Goal: Complete application form

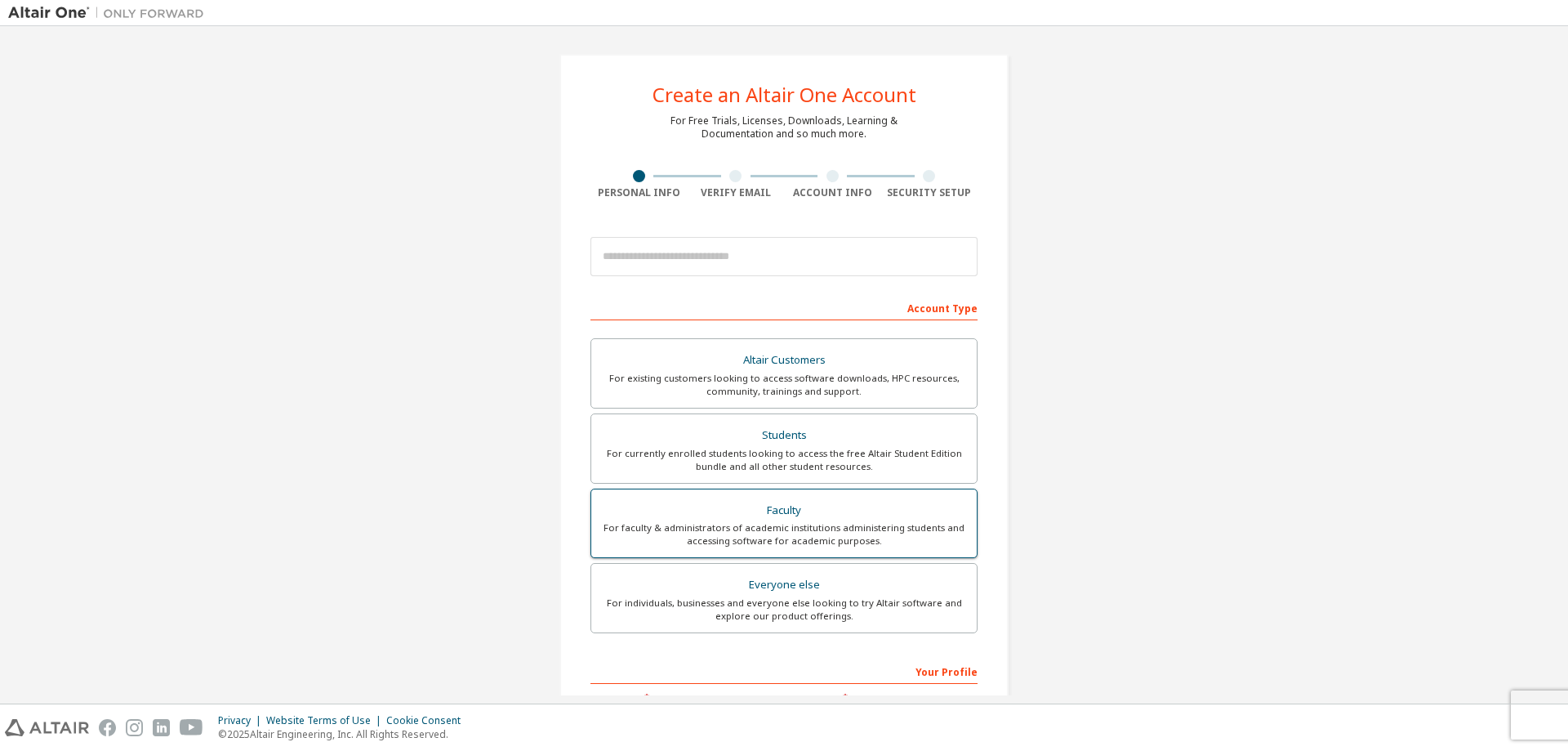
click at [848, 540] on div "For faculty & administrators of academic institutions administering students an…" at bounding box center [784, 534] width 366 height 26
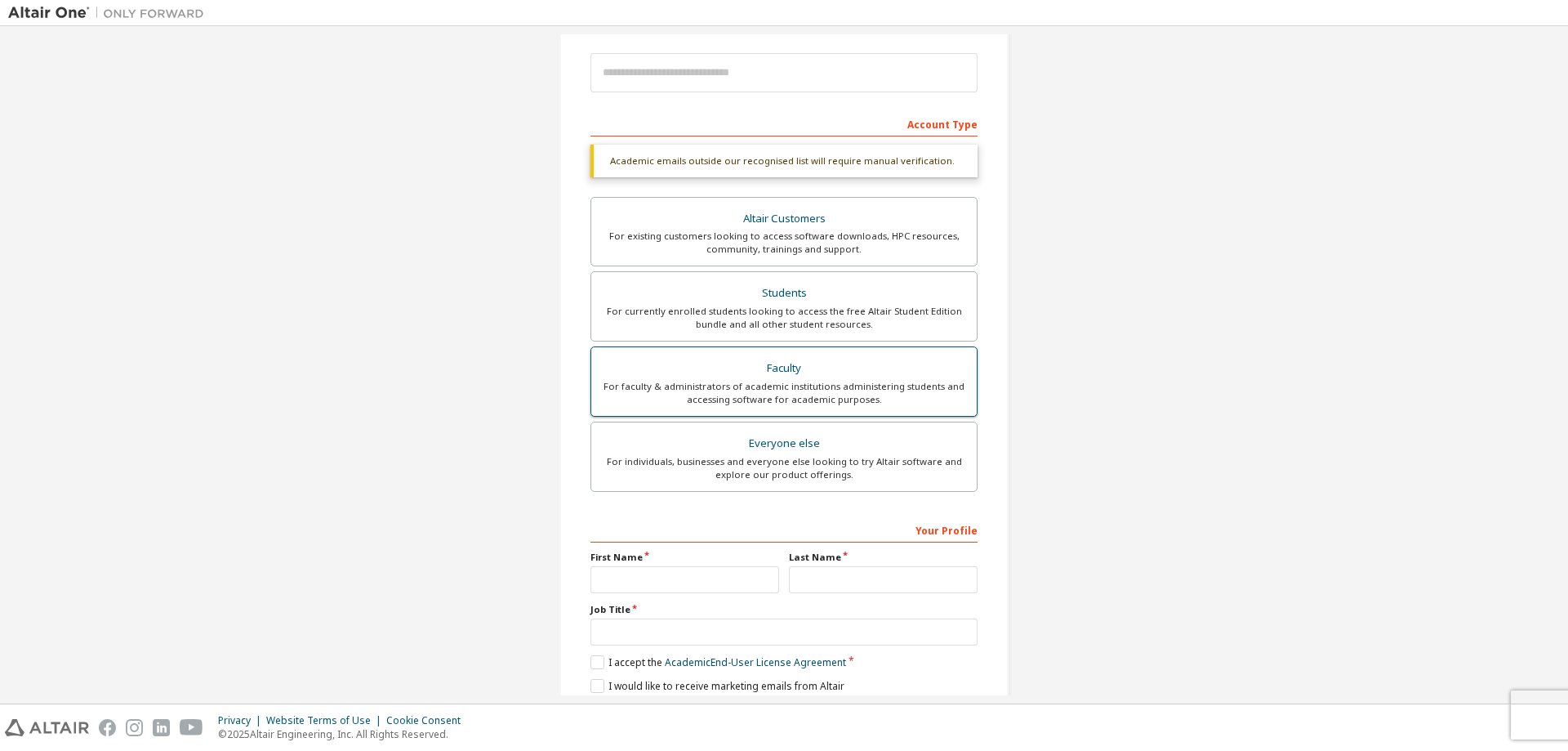
scroll to position [246, 0]
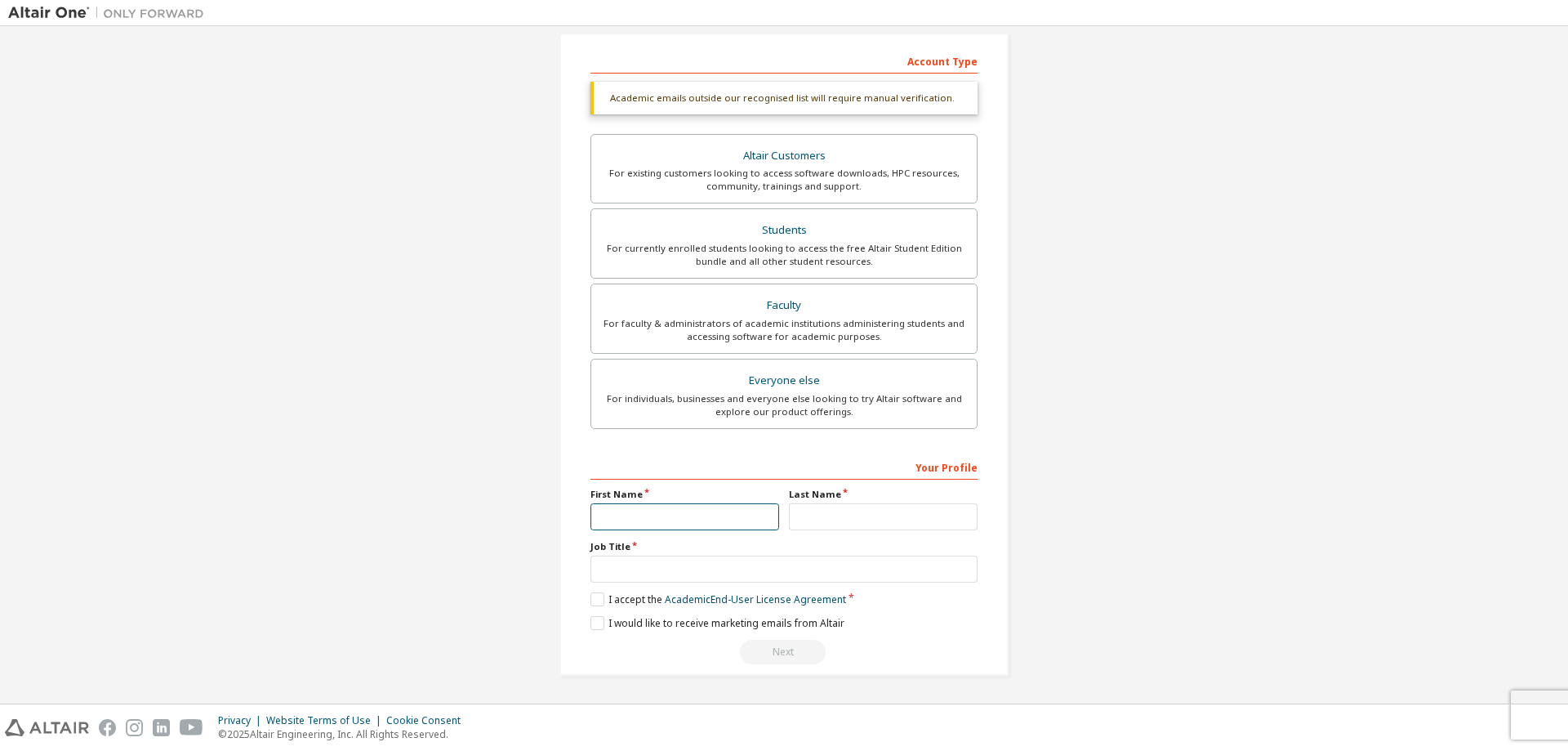
click at [668, 516] on input "text" at bounding box center [684, 517] width 189 height 27
type input "*******"
click at [876, 509] on input "text" at bounding box center [883, 517] width 189 height 27
type input "********"
click at [772, 552] on label "Job Title" at bounding box center [784, 546] width 387 height 13
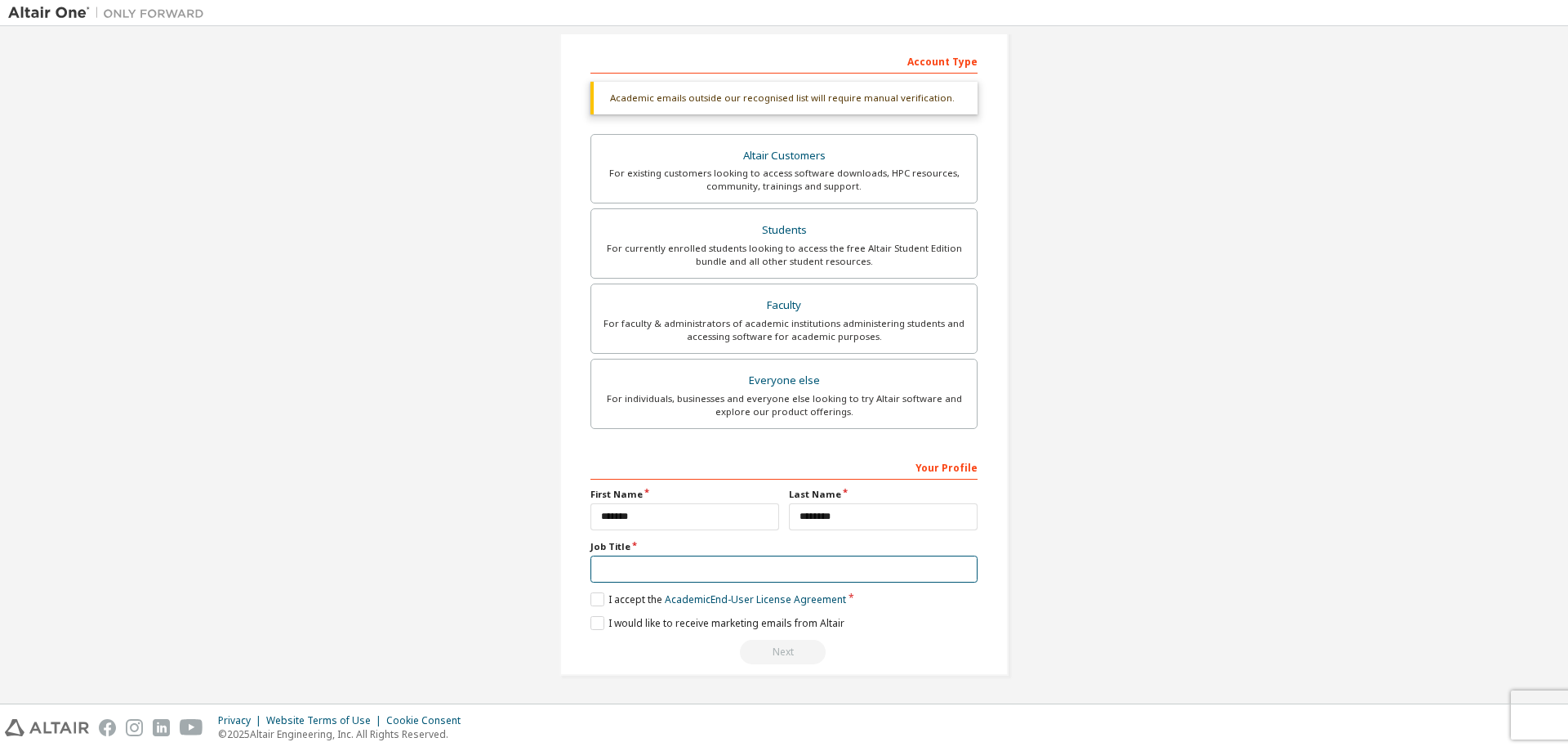
click at [783, 583] on input "text" at bounding box center [784, 569] width 387 height 27
type input "********"
click at [593, 594] on label "I accept the Academic End-User License Agreement" at bounding box center [718, 599] width 255 height 14
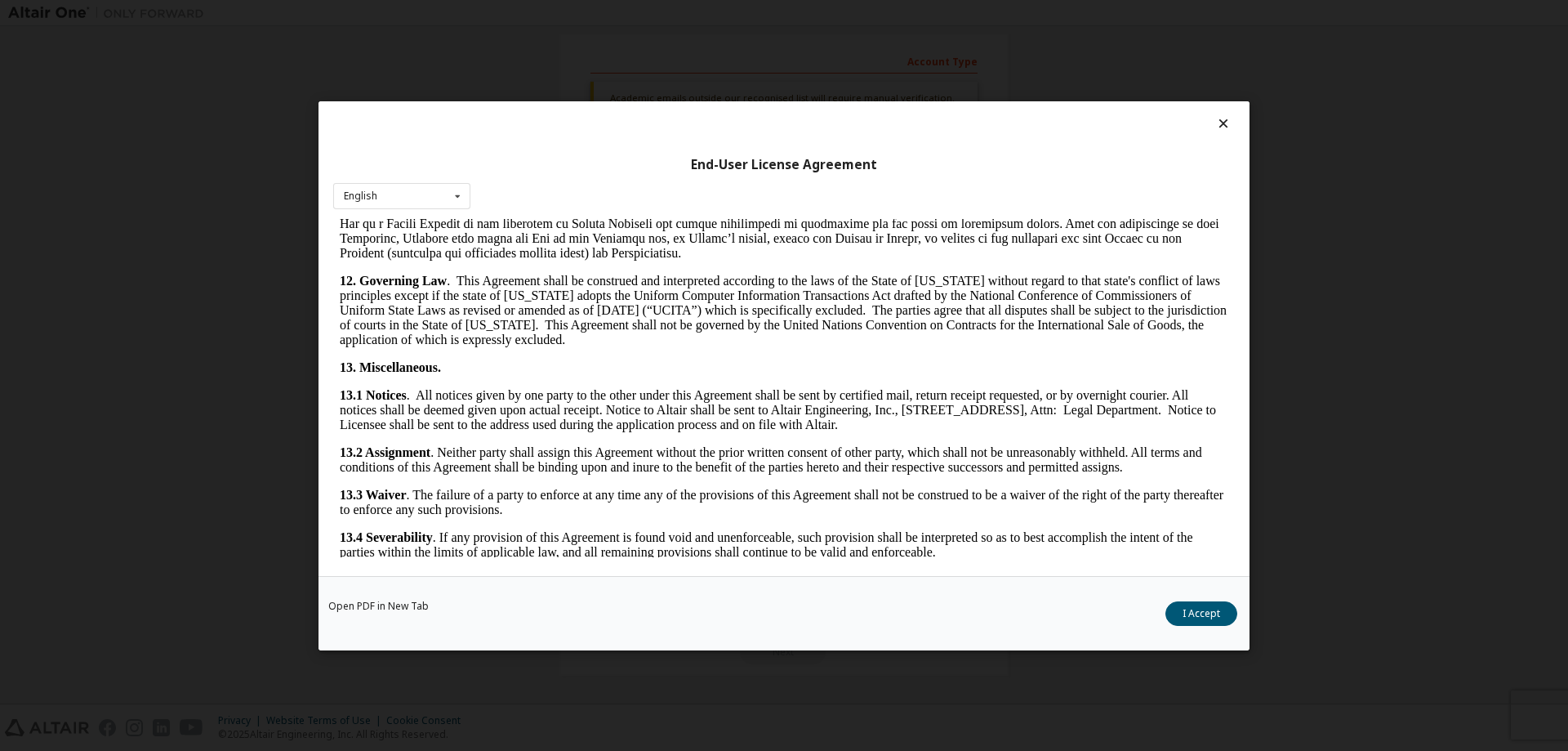
scroll to position [2460, 0]
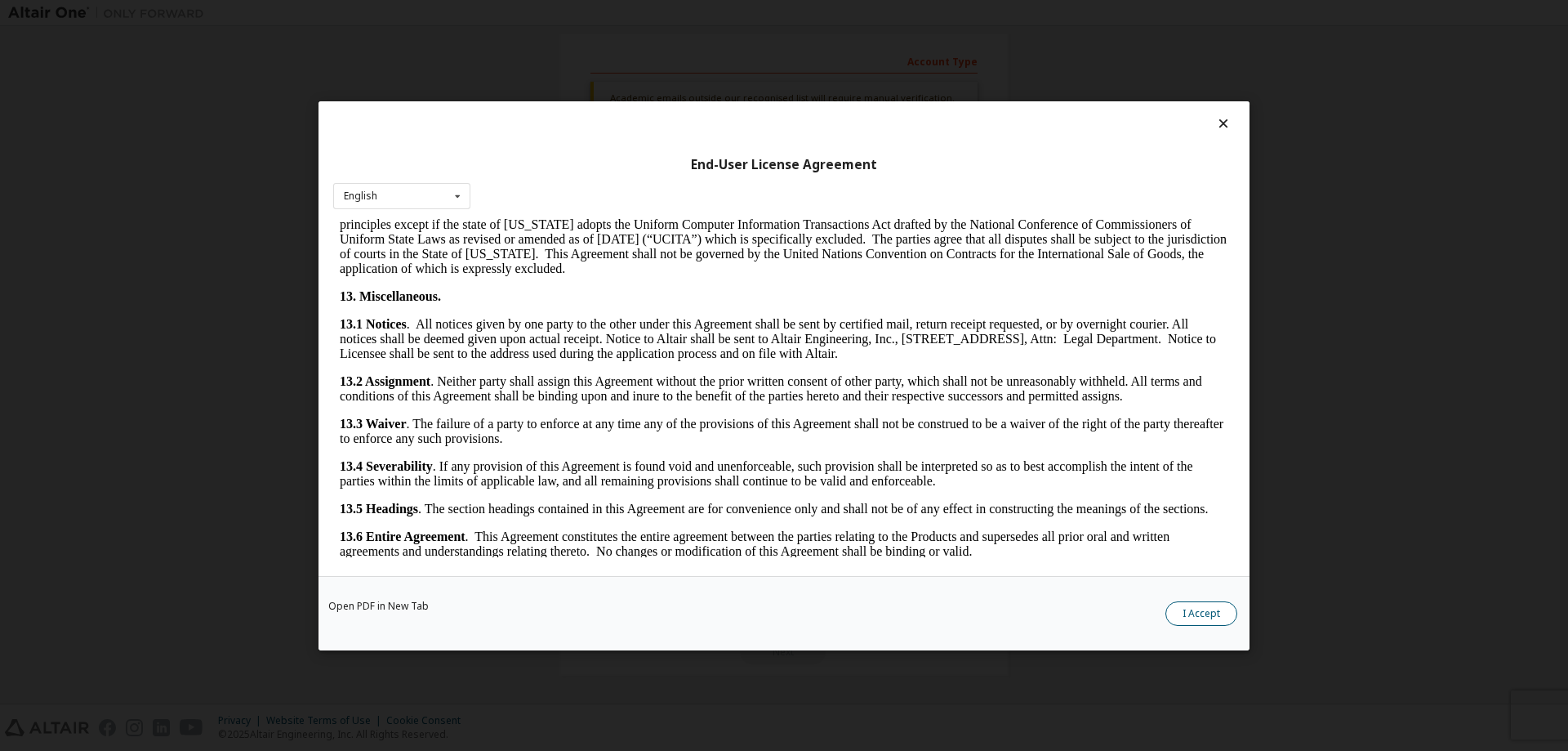
click at [1213, 608] on button "I Accept" at bounding box center [1201, 612] width 72 height 24
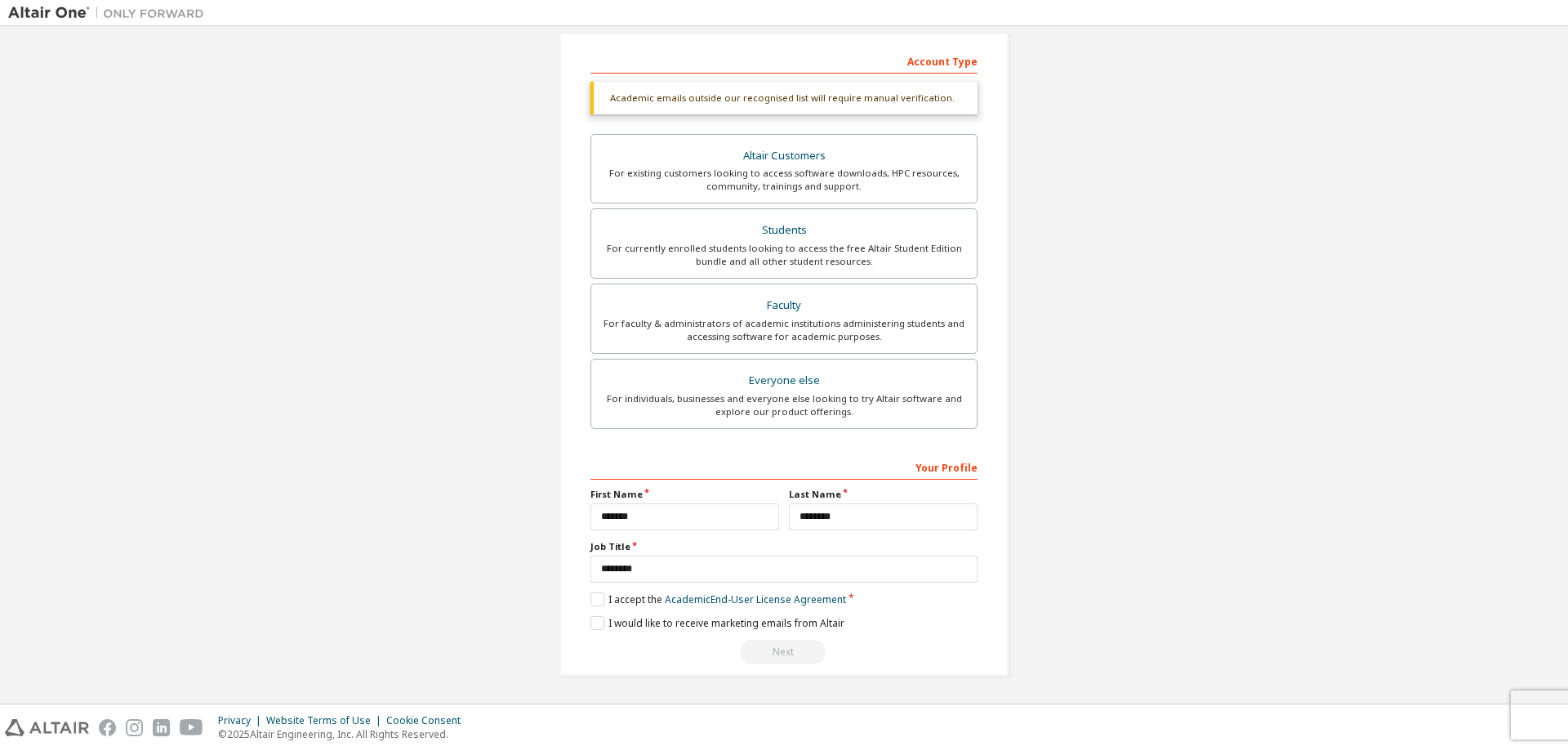
drag, startPoint x: 680, startPoint y: 654, endPoint x: 694, endPoint y: 649, distance: 14.9
click at [679, 654] on div "Next" at bounding box center [784, 651] width 387 height 24
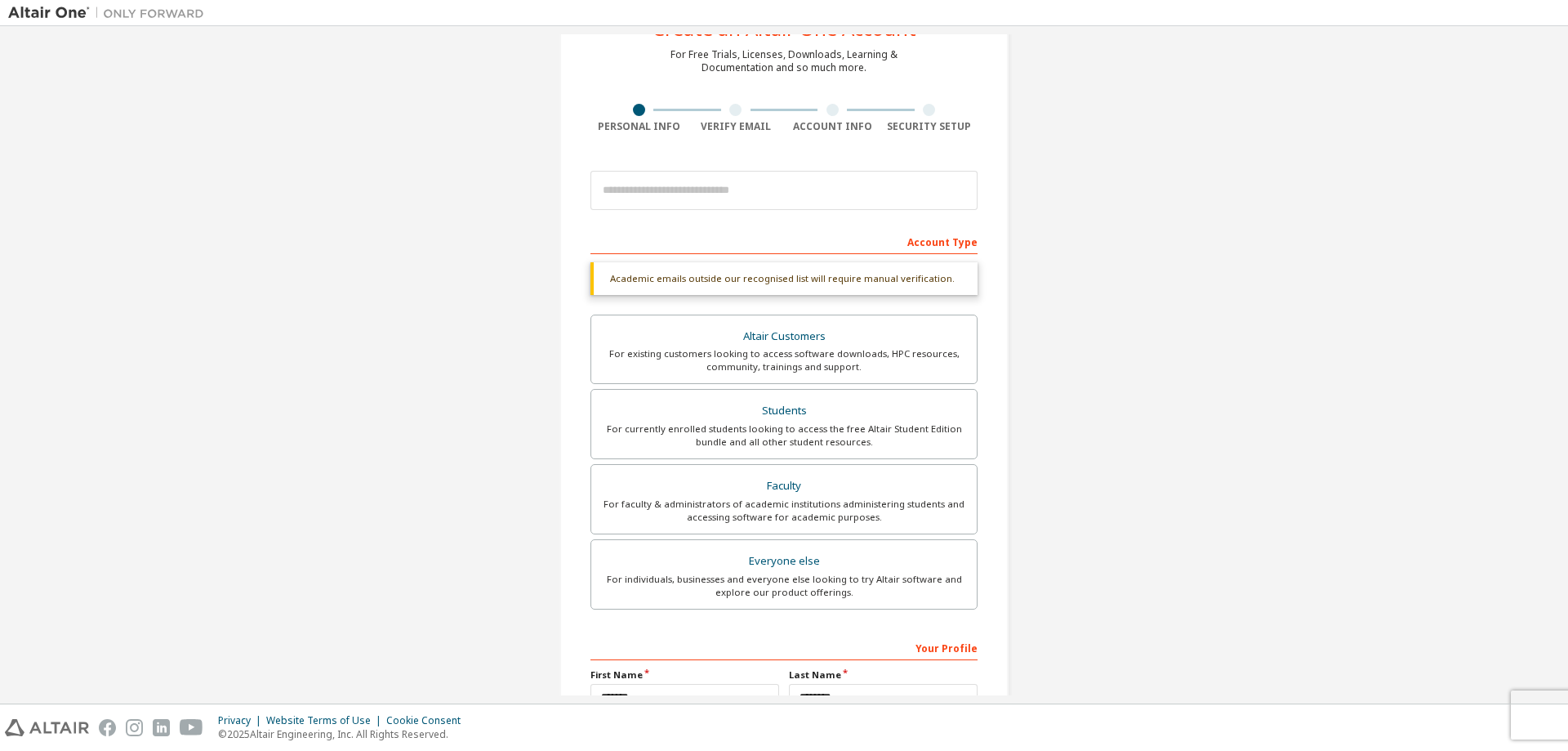
scroll to position [246, 0]
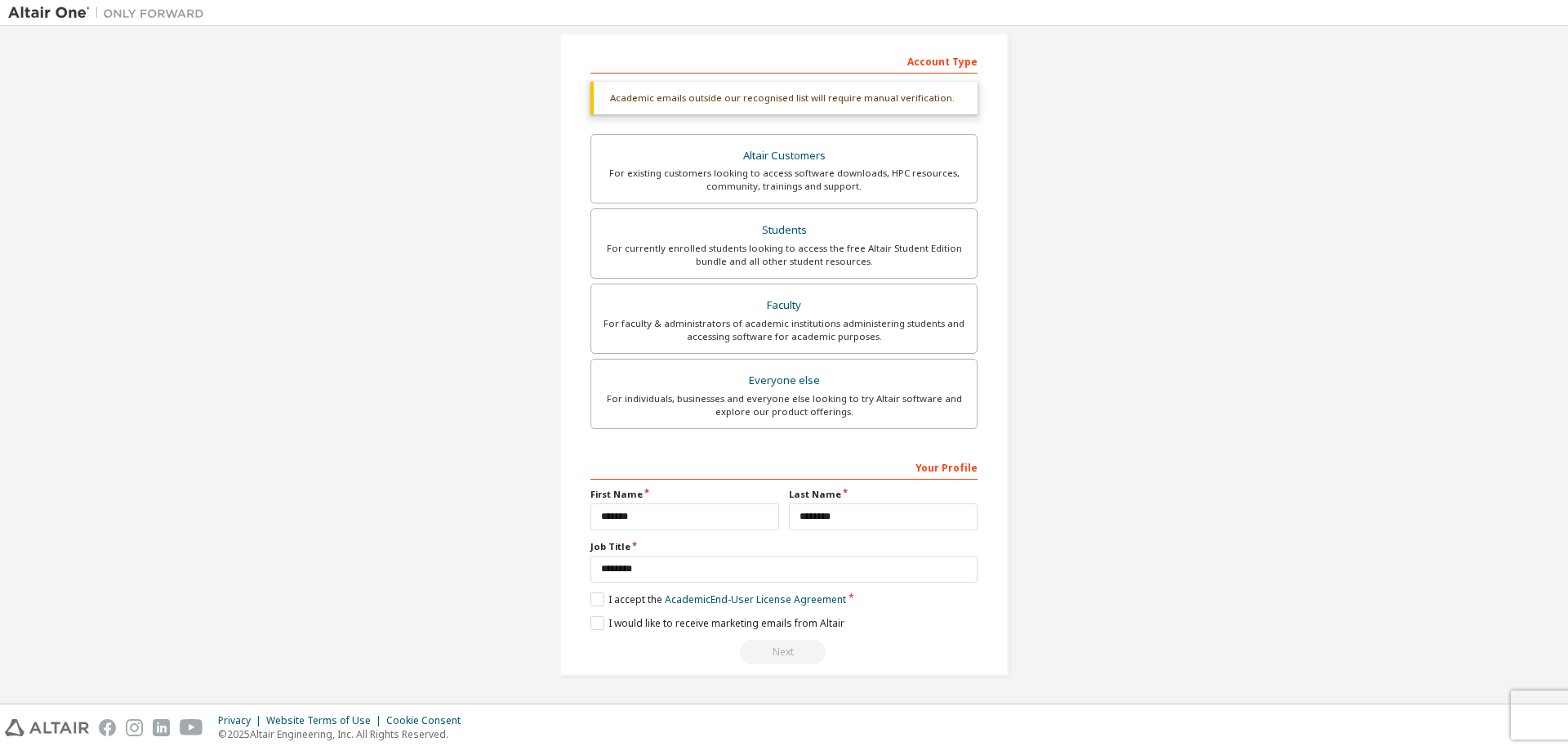
click at [754, 661] on div "Next" at bounding box center [784, 651] width 387 height 24
click at [607, 619] on label "I would like to receive marketing emails from Altair" at bounding box center [718, 623] width 254 height 14
click at [762, 654] on div "Next" at bounding box center [784, 651] width 387 height 24
click at [594, 623] on label "I would like to receive marketing emails from Altair" at bounding box center [718, 623] width 254 height 14
click at [590, 598] on label "I accept the Academic End-User License Agreement" at bounding box center [718, 599] width 255 height 14
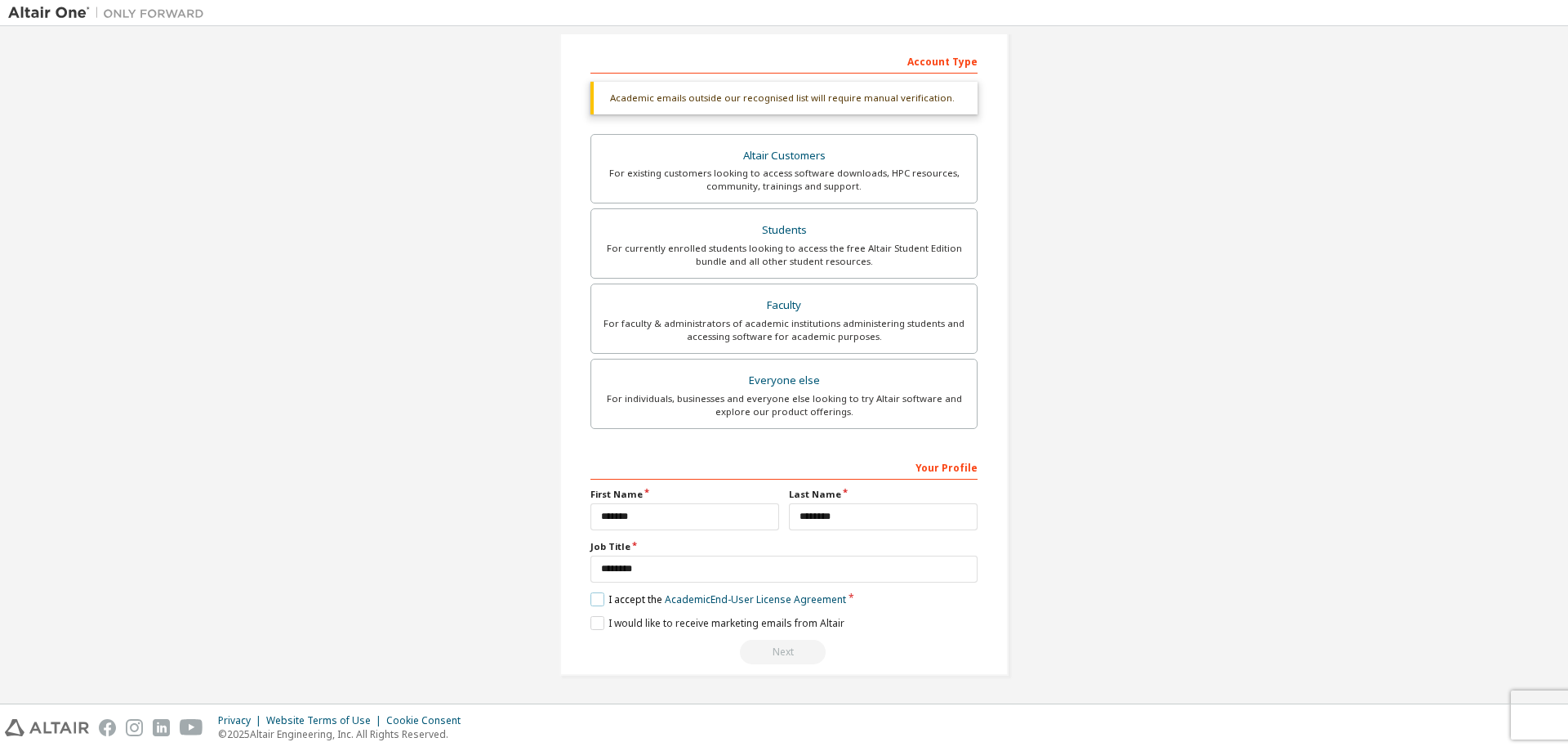
click at [590, 600] on label "I accept the Academic End-User License Agreement" at bounding box center [718, 599] width 255 height 14
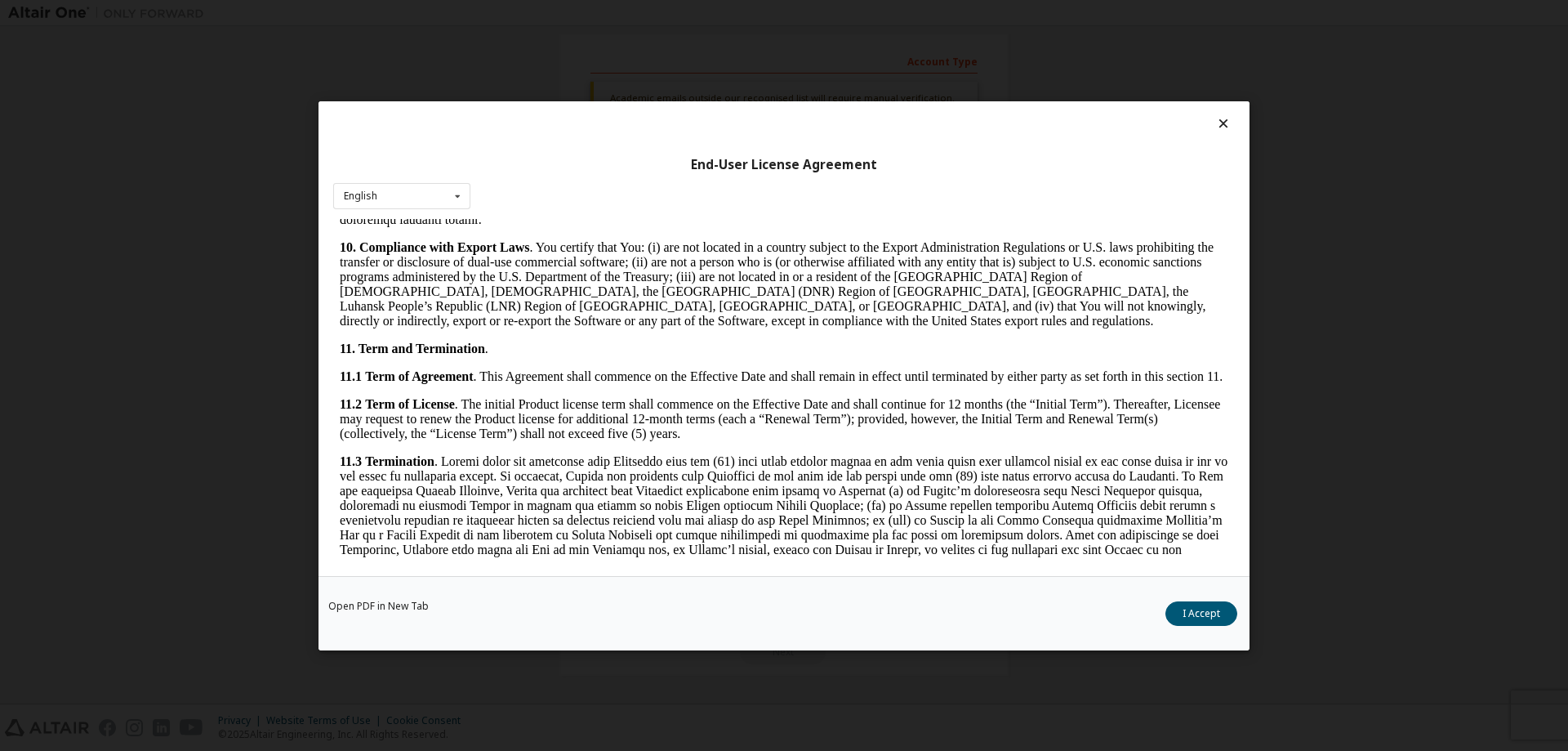
scroll to position [2460, 0]
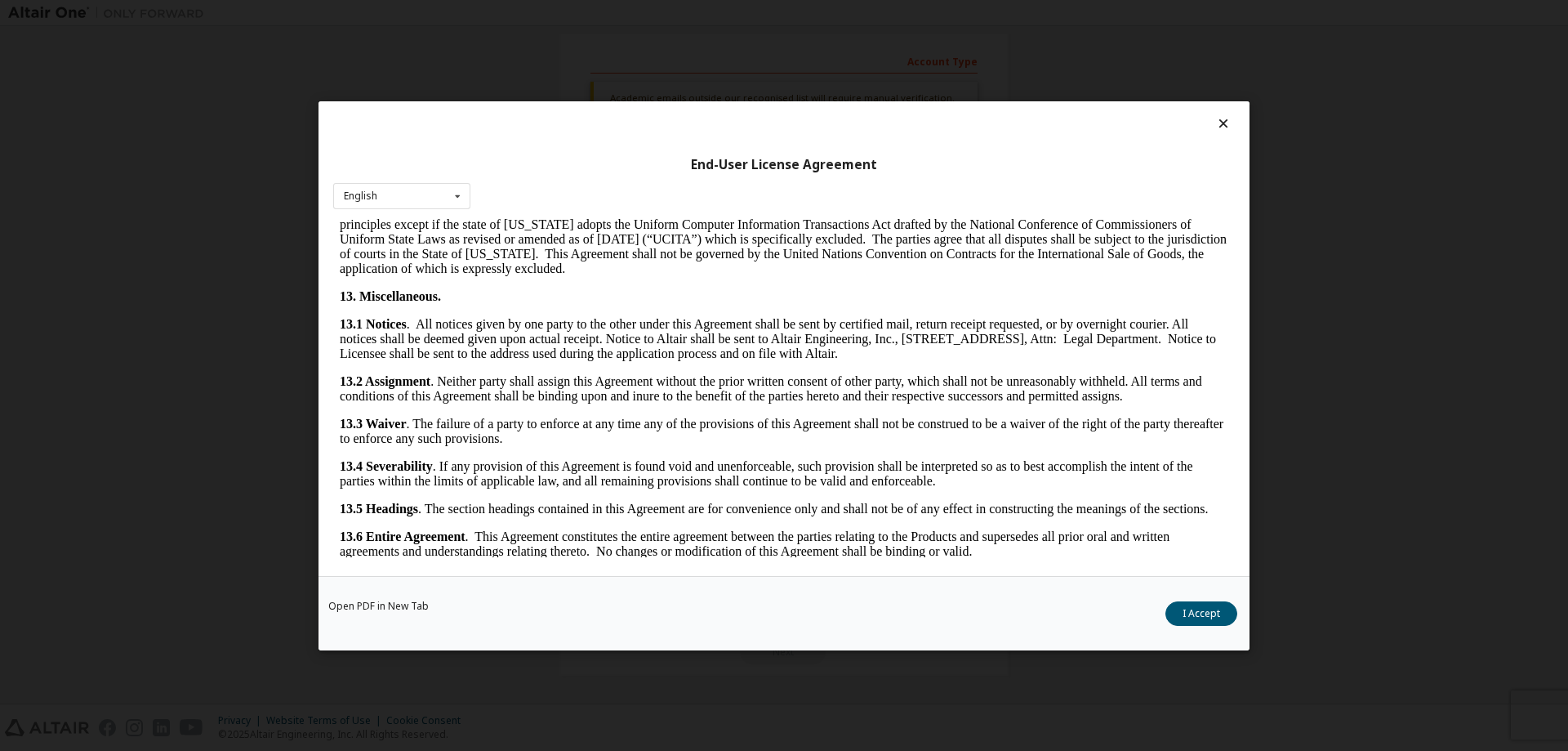
drag, startPoint x: 1229, startPoint y: 401, endPoint x: 1560, endPoint y: 798, distance: 516.9
click at [1198, 614] on button "I Accept" at bounding box center [1201, 612] width 72 height 24
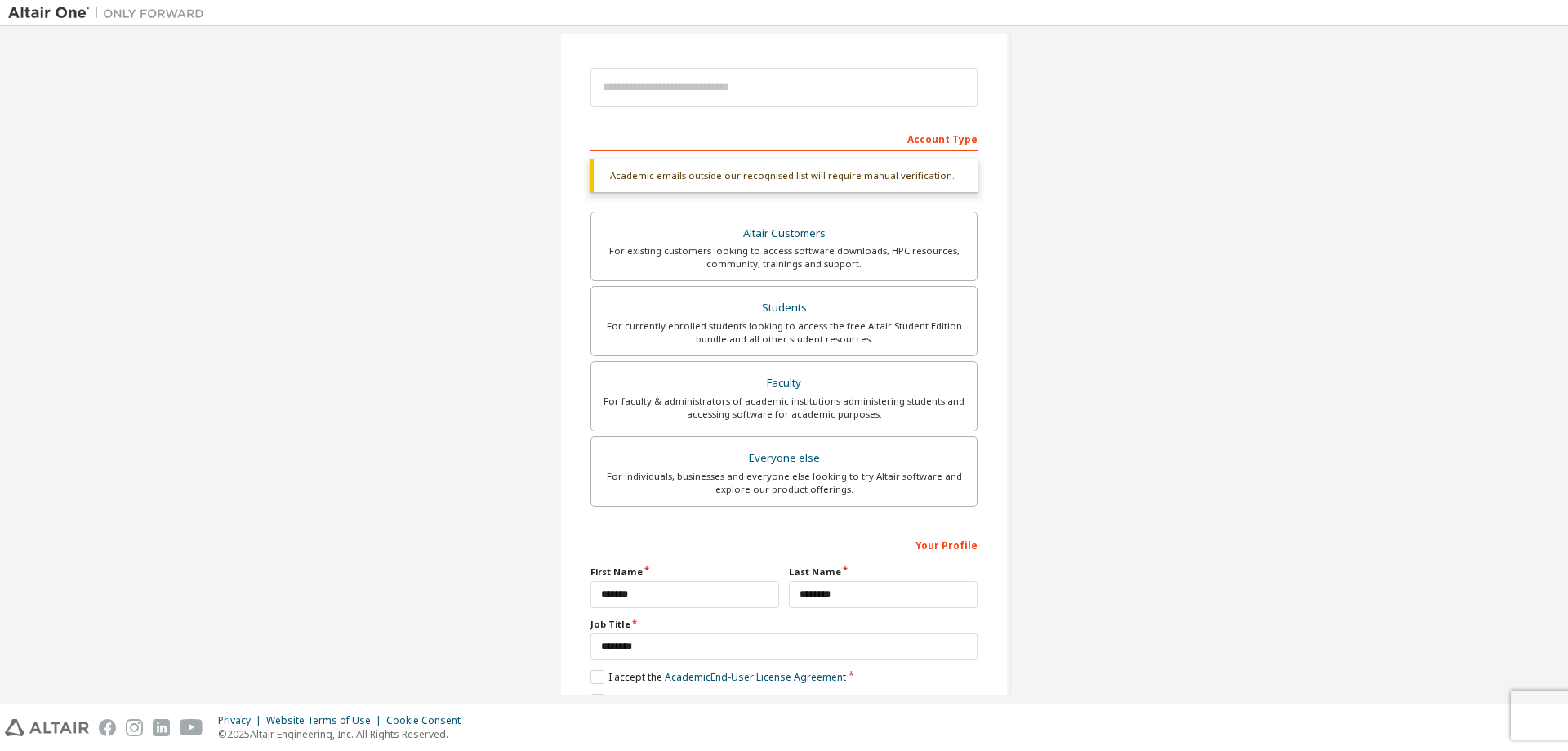
scroll to position [165, 0]
click at [783, 427] on label "Faculty For faculty & administrators of academic institutions administering stu…" at bounding box center [784, 400] width 387 height 70
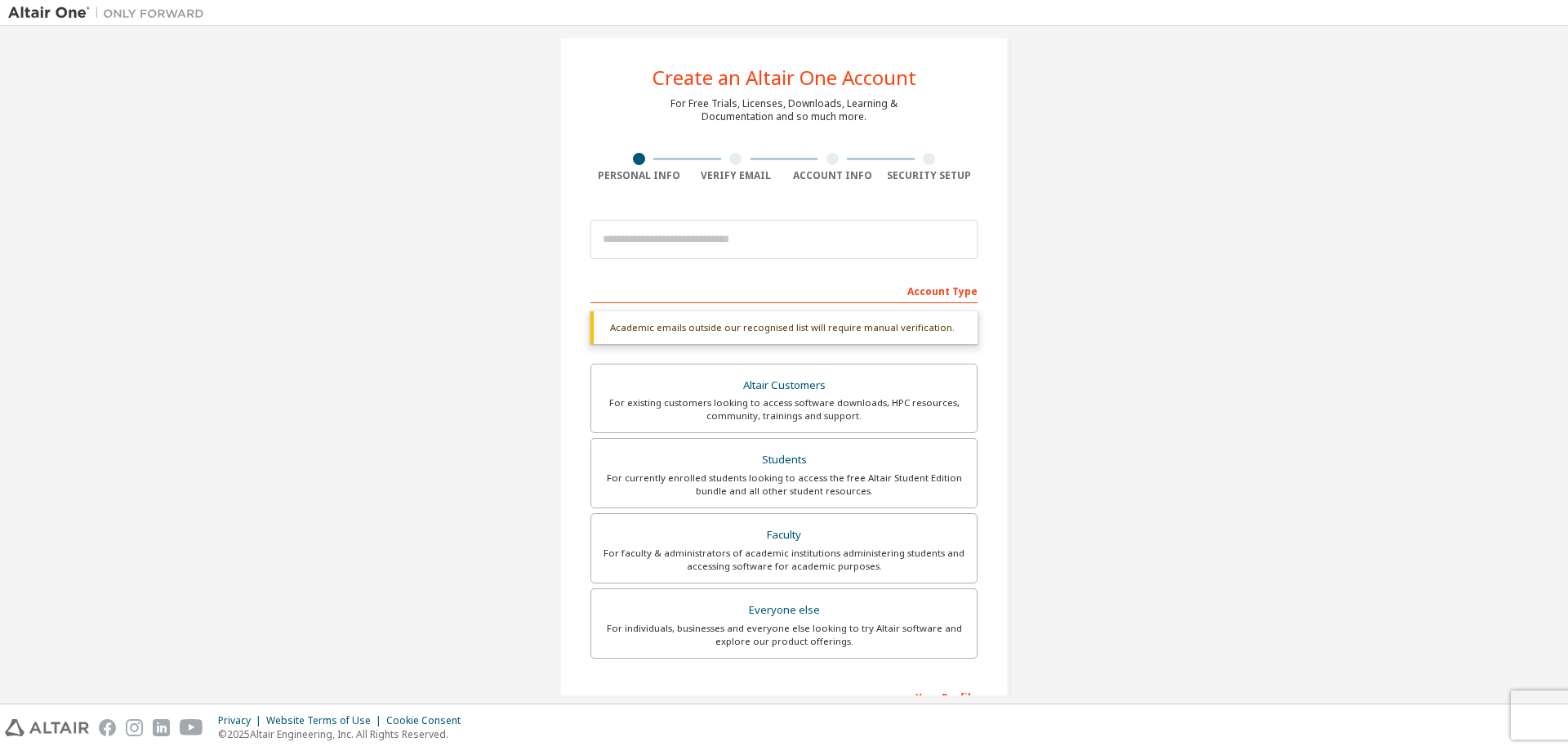
scroll to position [0, 0]
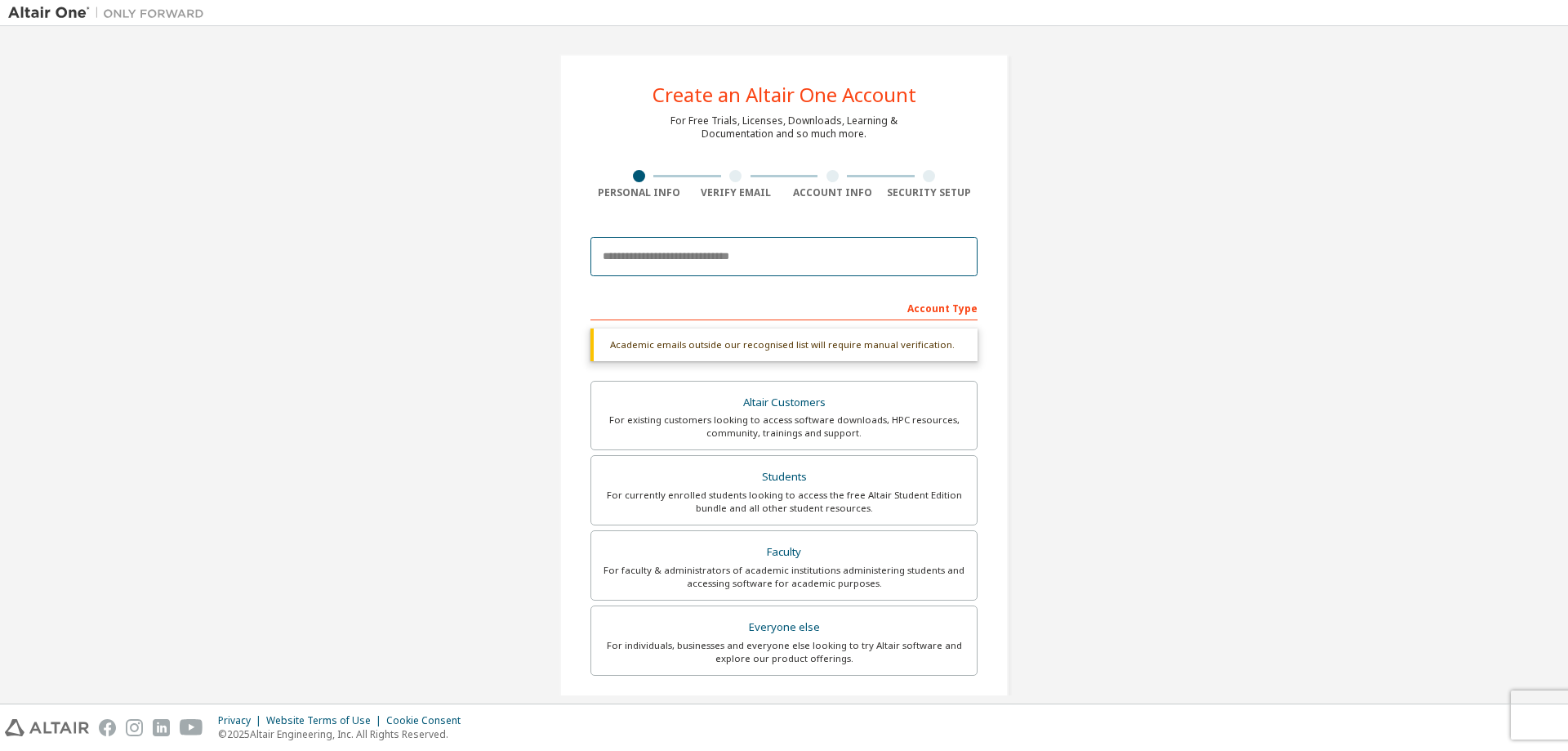
click at [715, 256] on input "email" at bounding box center [784, 256] width 387 height 39
type input "**********"
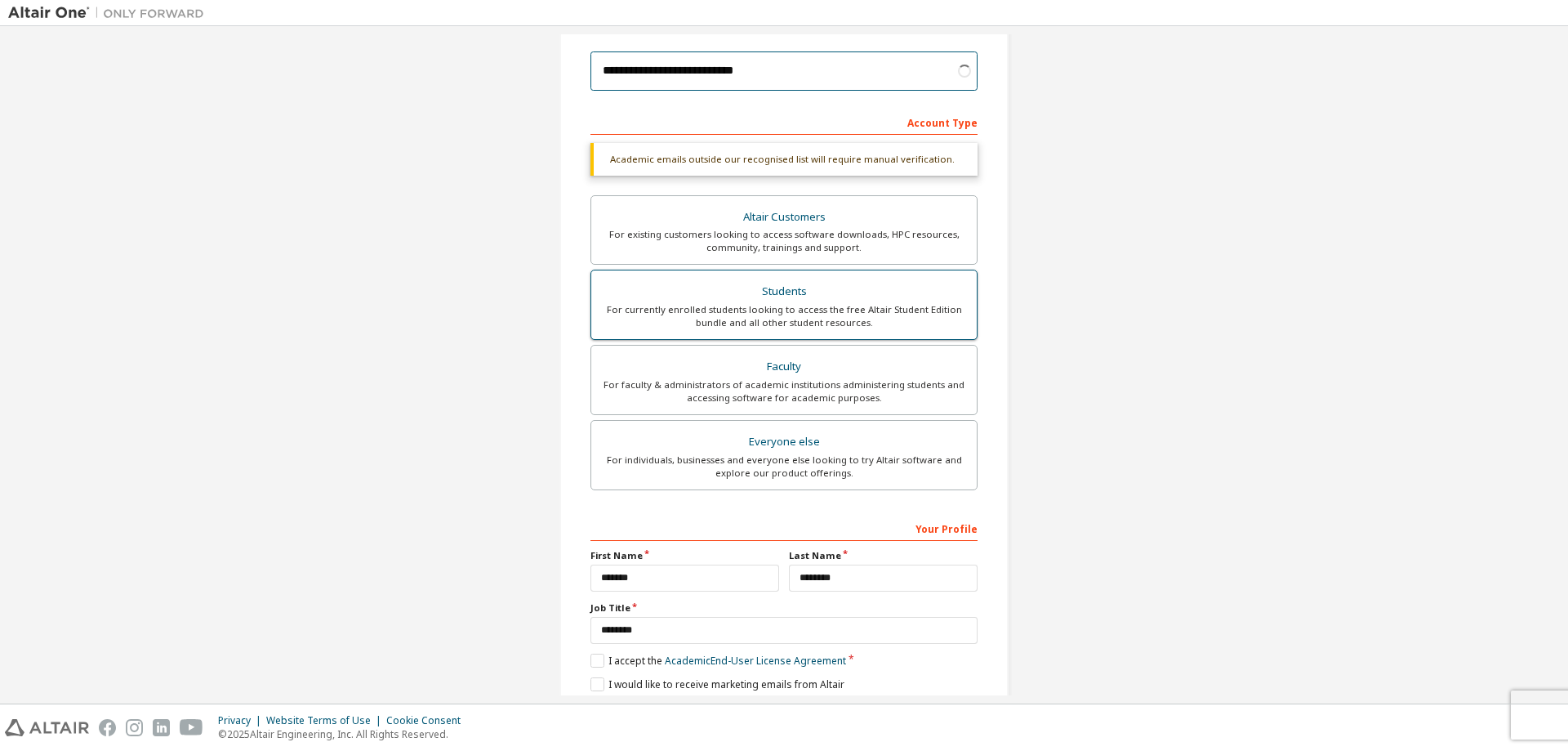
scroll to position [246, 0]
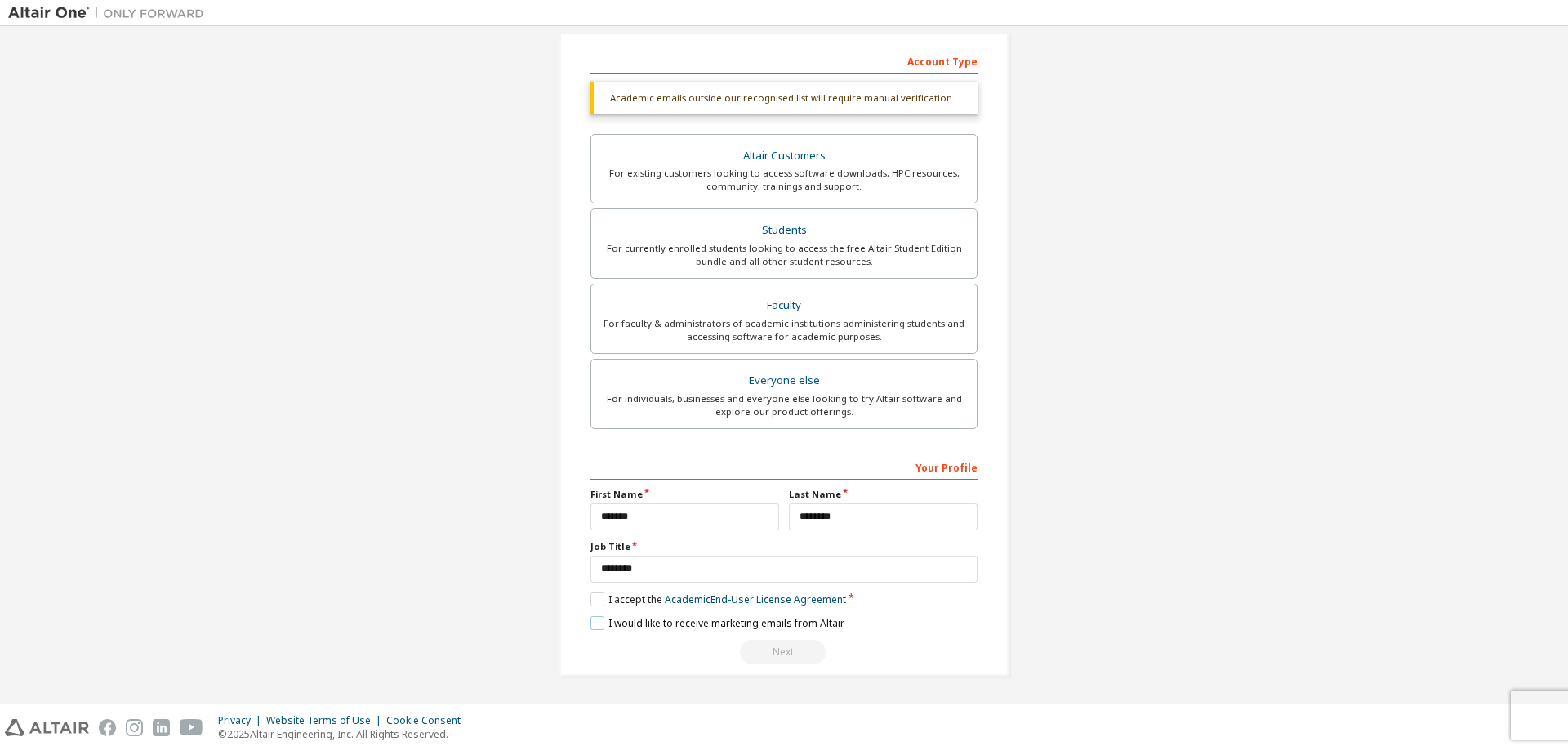
click at [592, 627] on label "I would like to receive marketing emails from Altair" at bounding box center [718, 623] width 254 height 14
click at [590, 629] on label "I would like to receive marketing emails from Altair" at bounding box center [718, 623] width 254 height 14
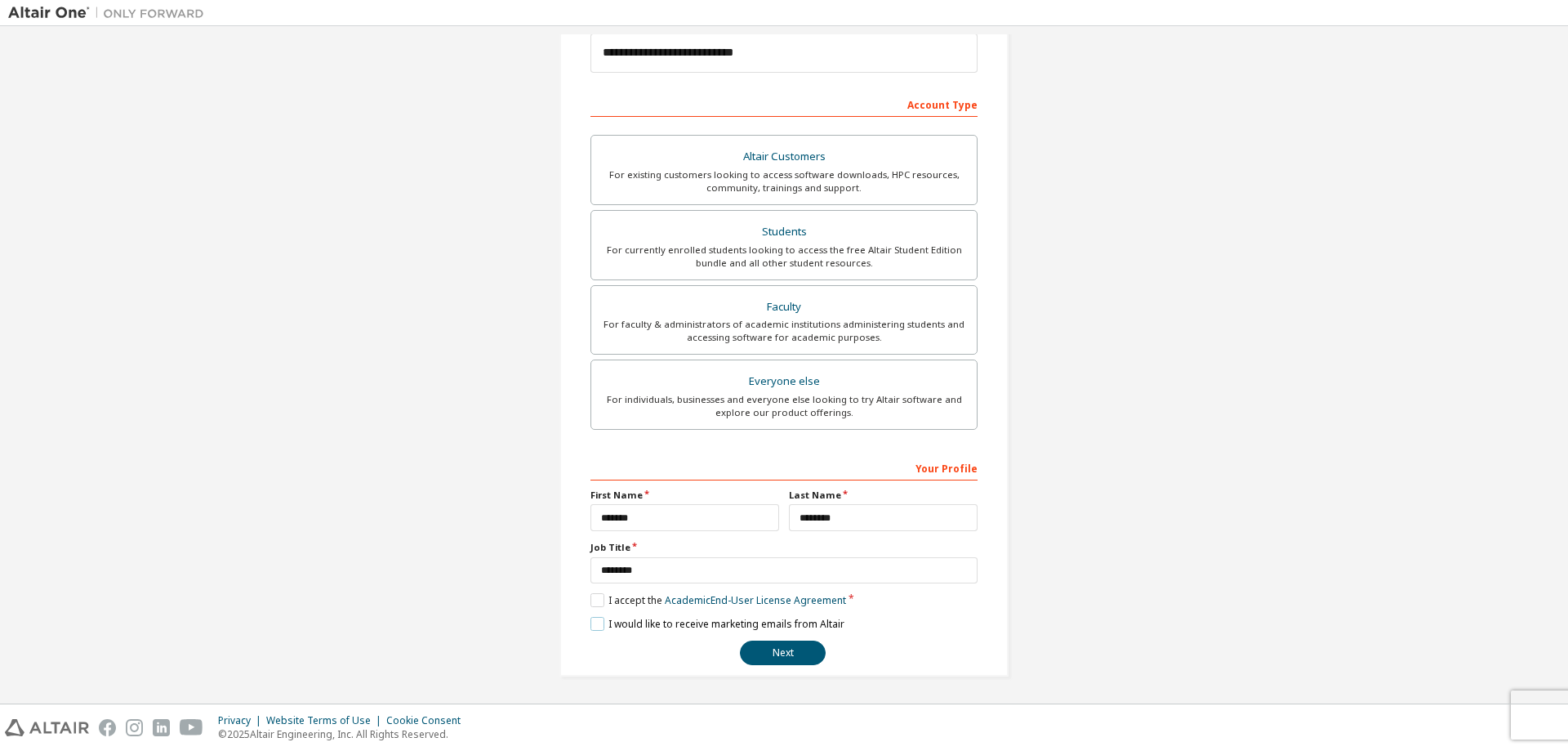
scroll to position [204, 0]
click at [774, 649] on button "Next" at bounding box center [783, 651] width 86 height 24
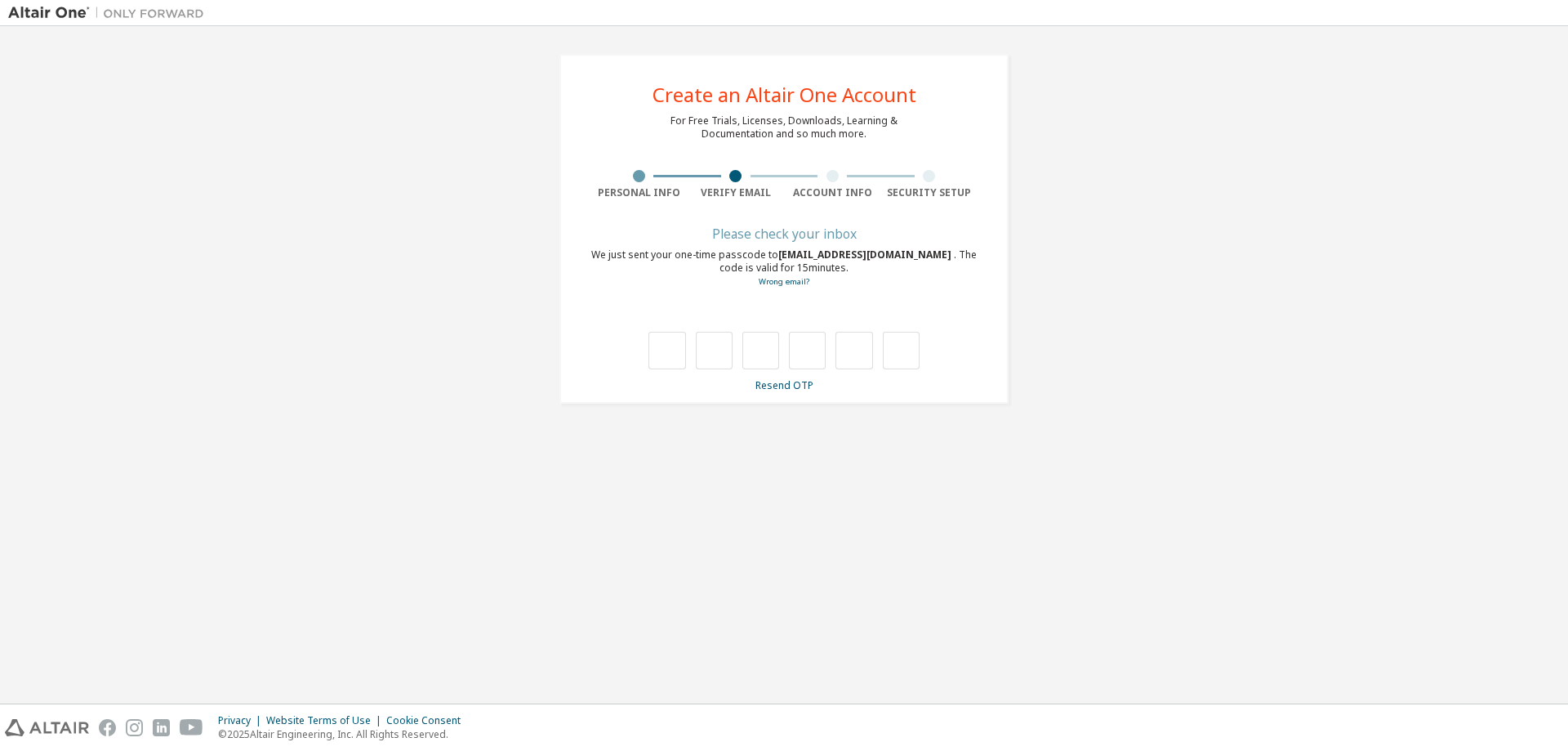
scroll to position [0, 0]
type input "*"
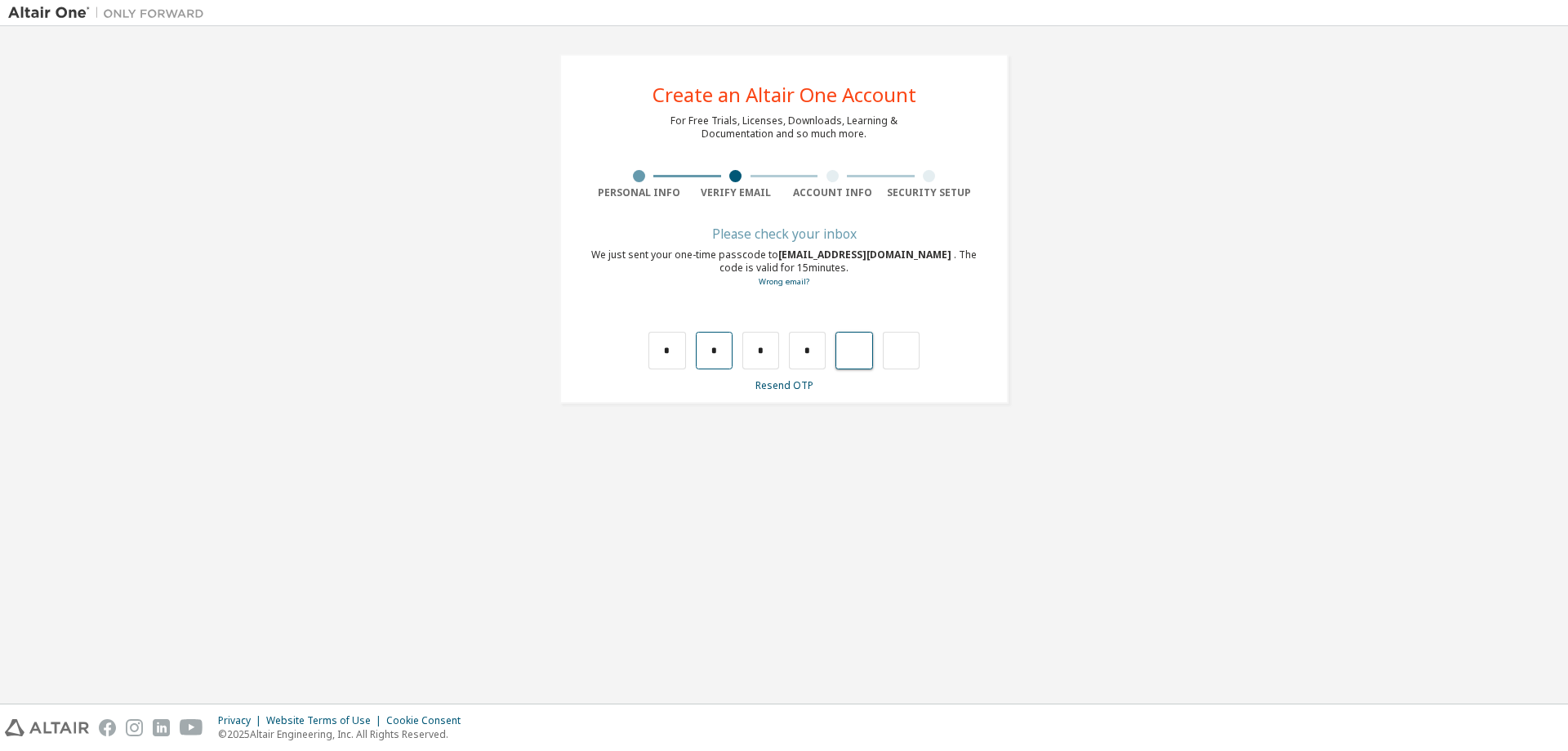
type input "*"
